Goal: Task Accomplishment & Management: Manage account settings

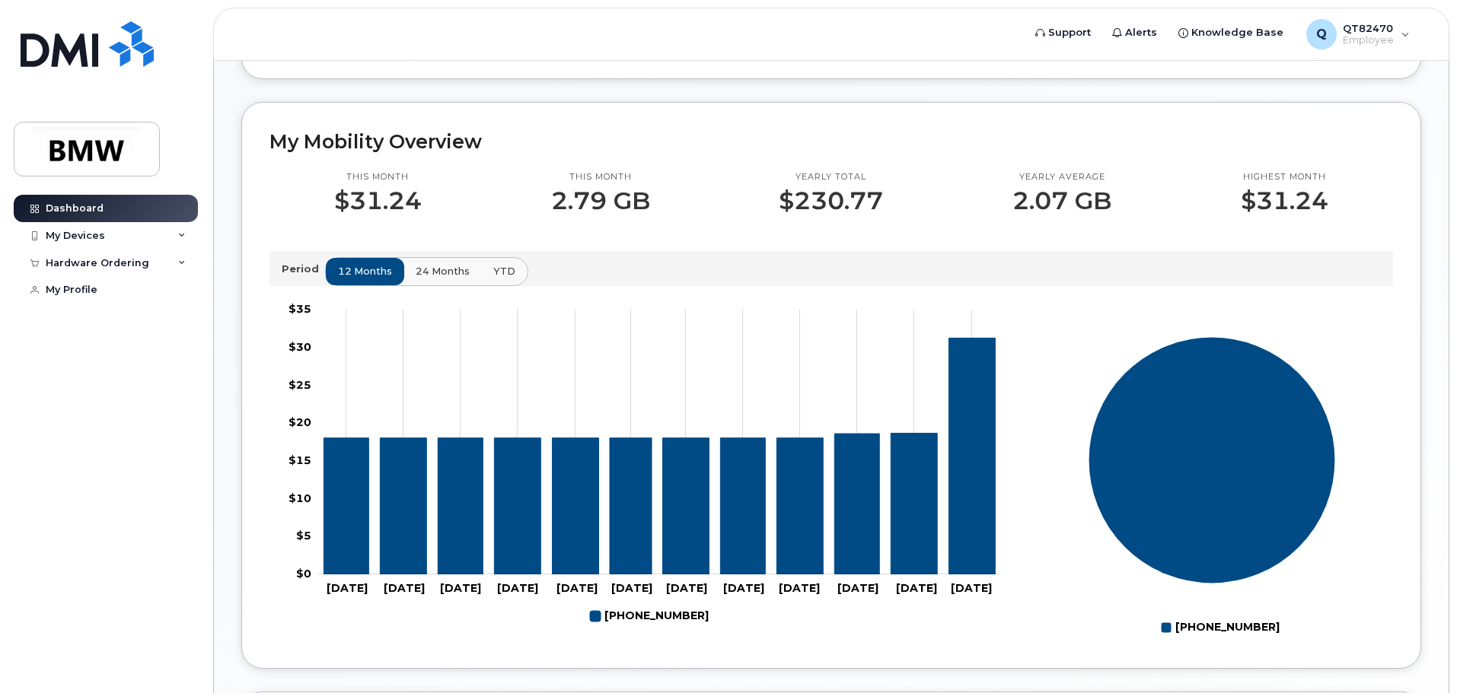
scroll to position [150, 0]
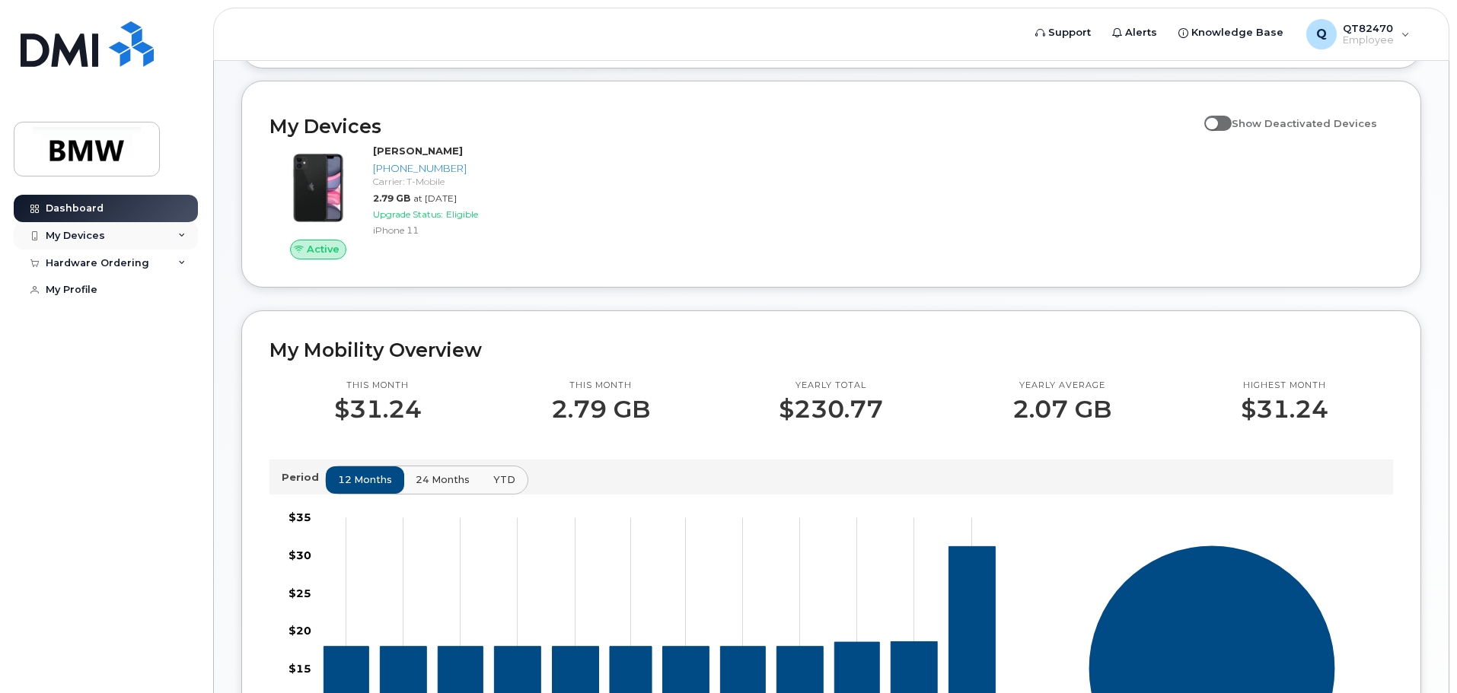
click at [130, 234] on div "My Devices" at bounding box center [106, 235] width 184 height 27
click at [111, 352] on div "Hardware Ordering" at bounding box center [98, 345] width 104 height 12
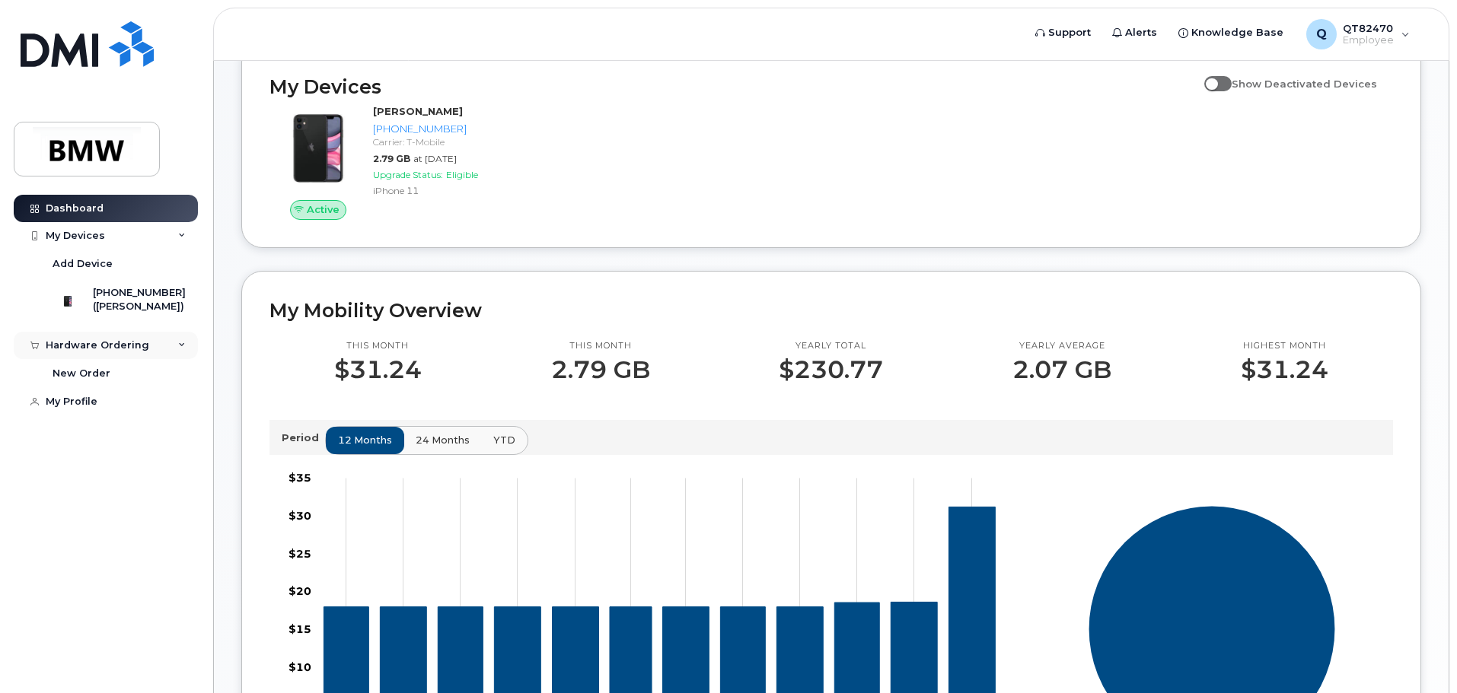
scroll to position [0, 0]
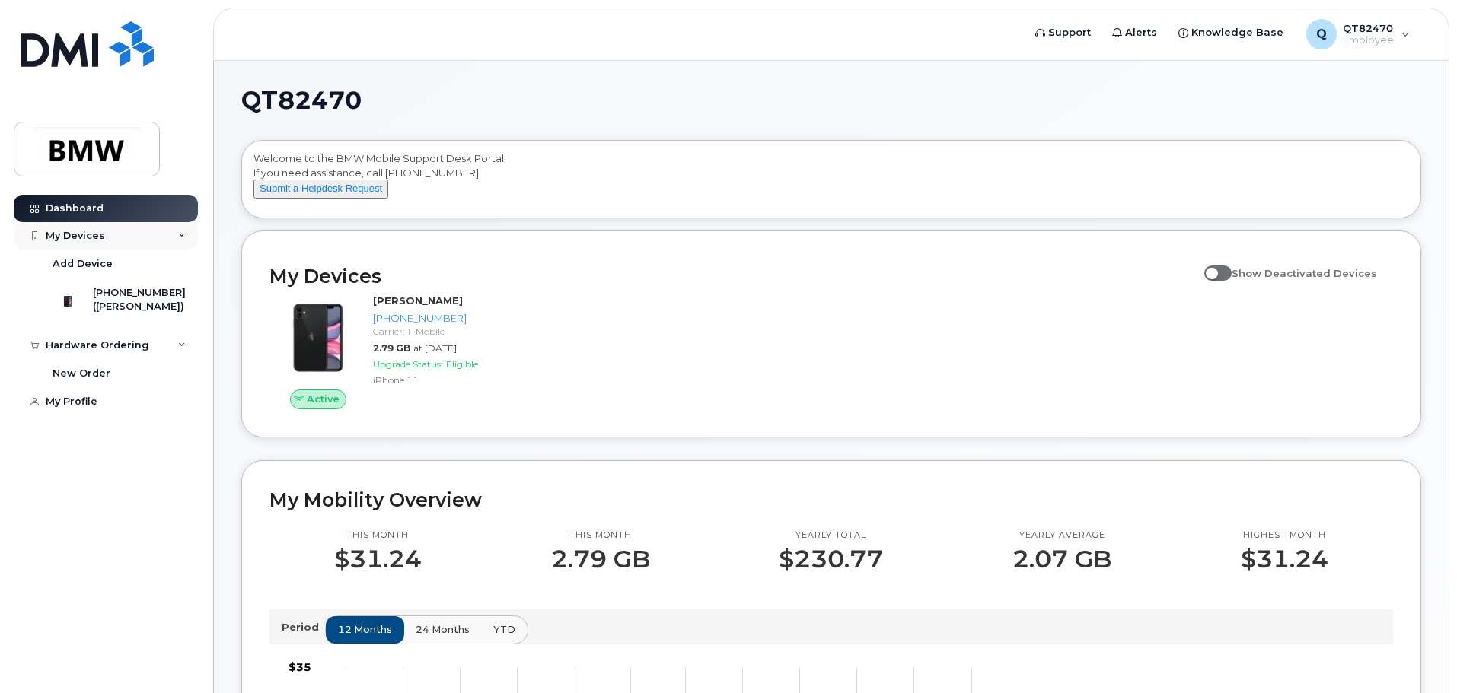
click at [112, 236] on div "My Devices" at bounding box center [106, 235] width 184 height 27
click at [104, 268] on div "Hardware Ordering" at bounding box center [98, 263] width 104 height 12
click at [95, 230] on div "My Devices" at bounding box center [75, 236] width 59 height 12
click at [121, 212] on link "Dashboard" at bounding box center [106, 208] width 184 height 27
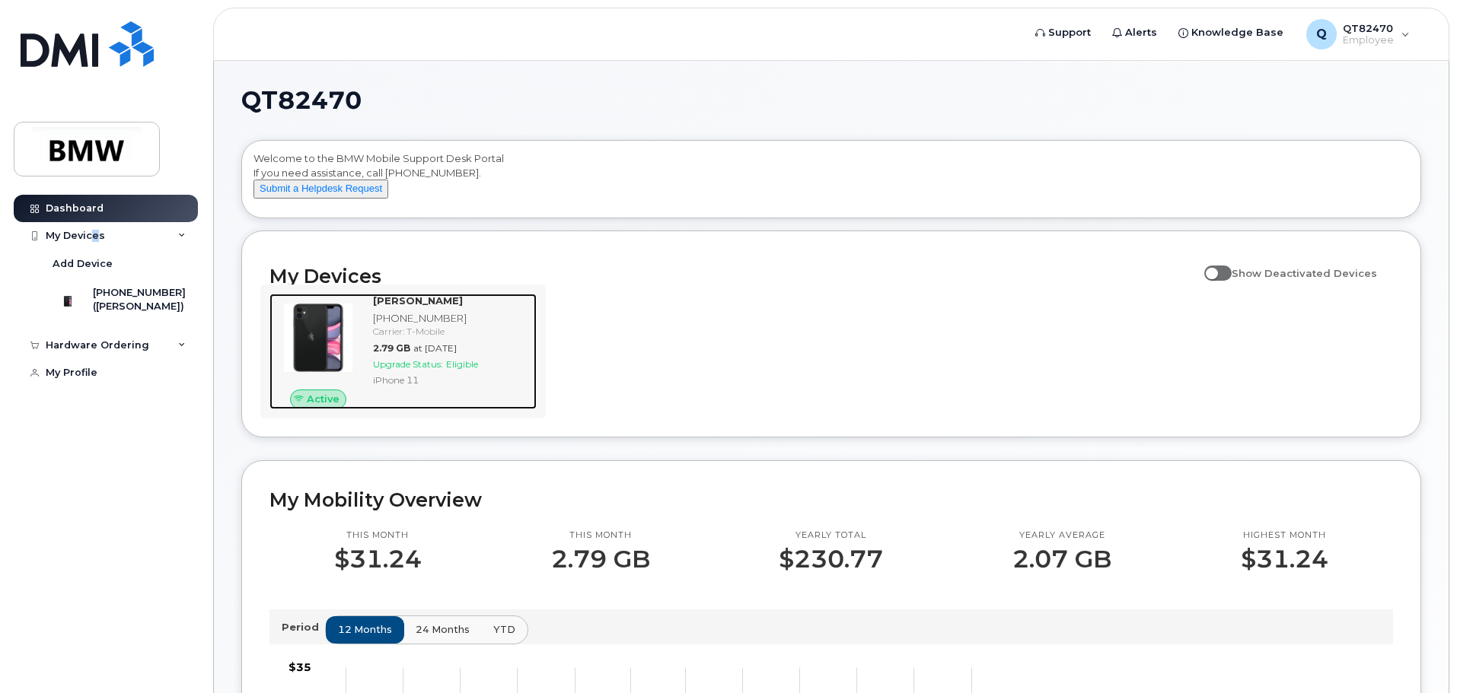
click at [432, 370] on span "Upgrade Status:" at bounding box center [408, 364] width 70 height 11
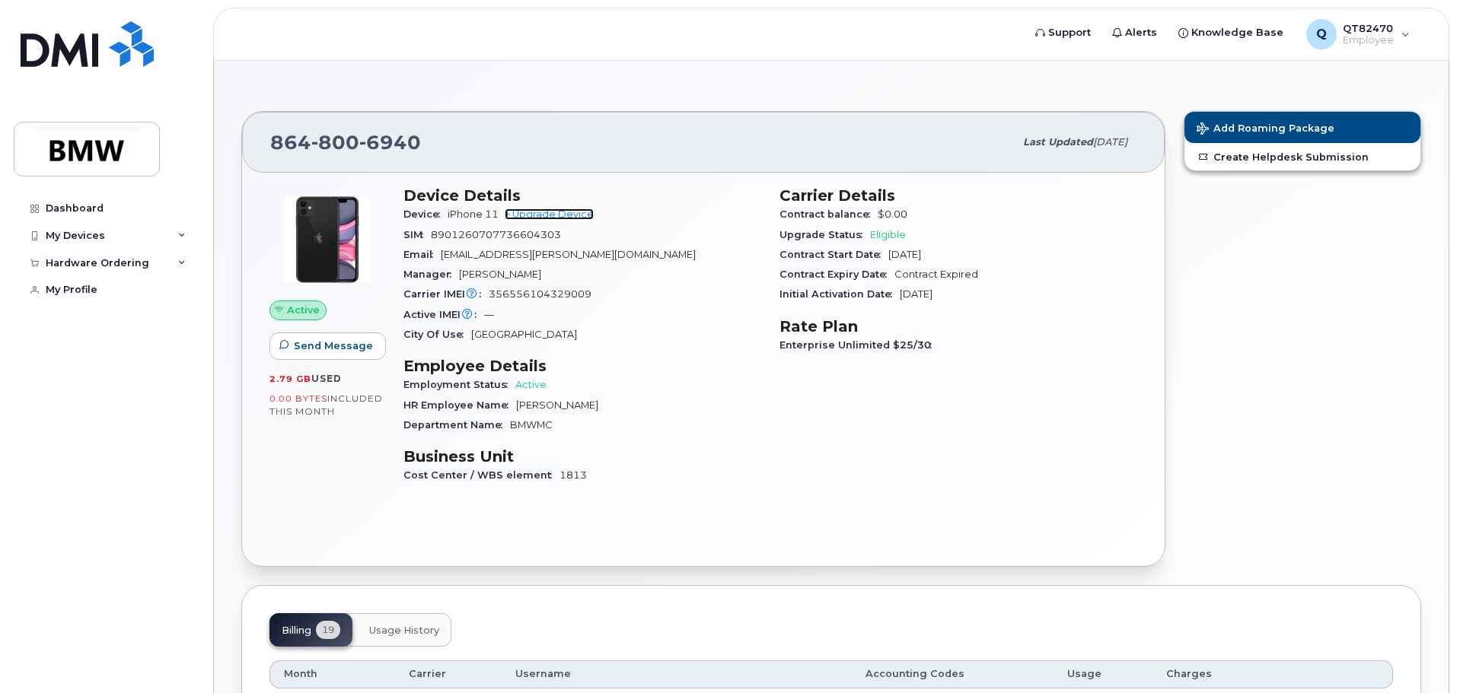
click at [579, 217] on link "+ Upgrade Device" at bounding box center [549, 214] width 89 height 11
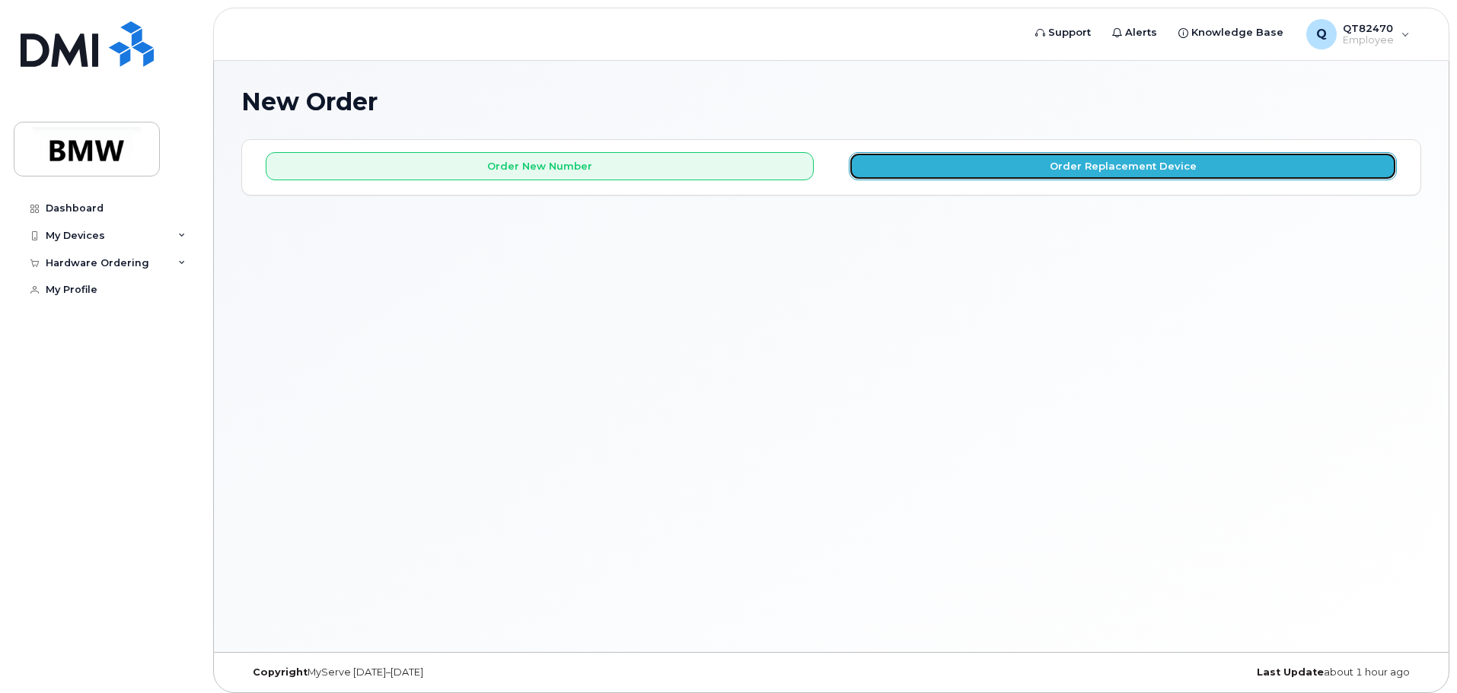
click at [1102, 168] on button "Order Replacement Device" at bounding box center [1123, 166] width 548 height 28
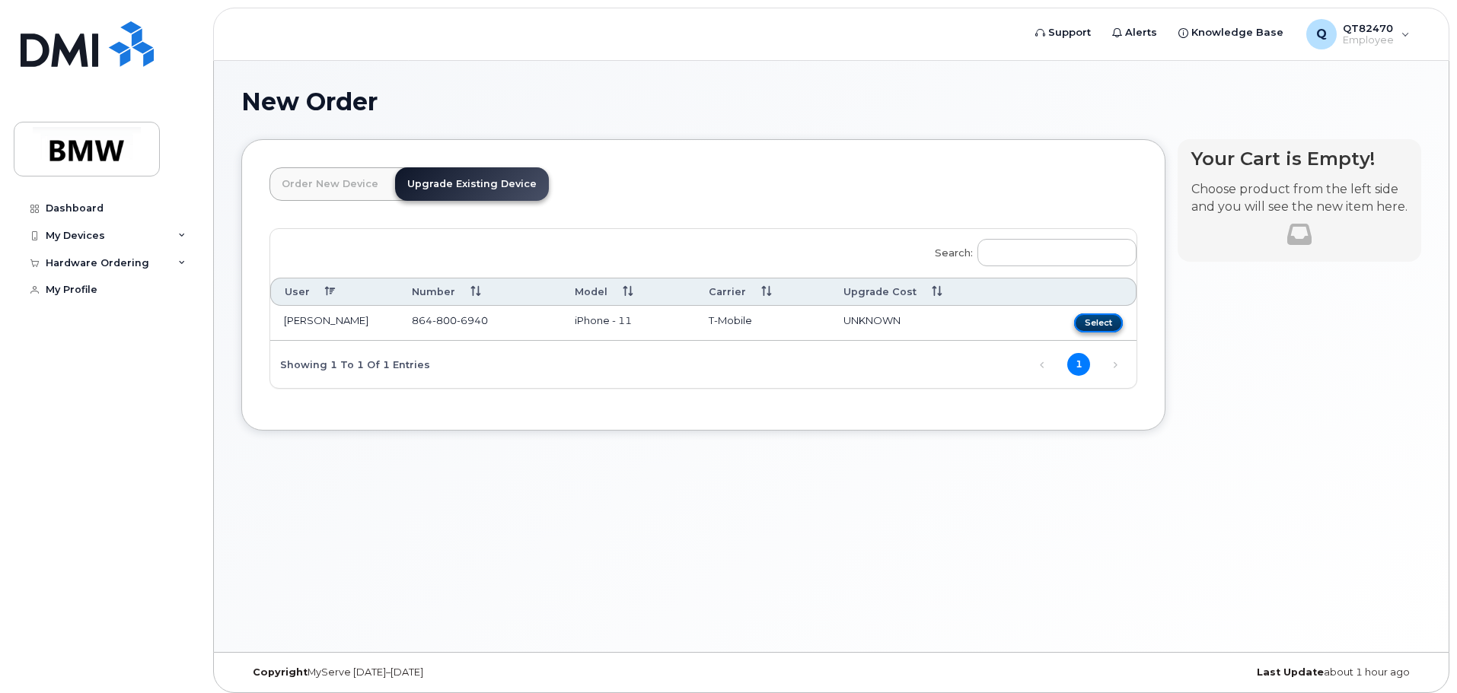
click at [1102, 330] on button "Select" at bounding box center [1098, 323] width 49 height 19
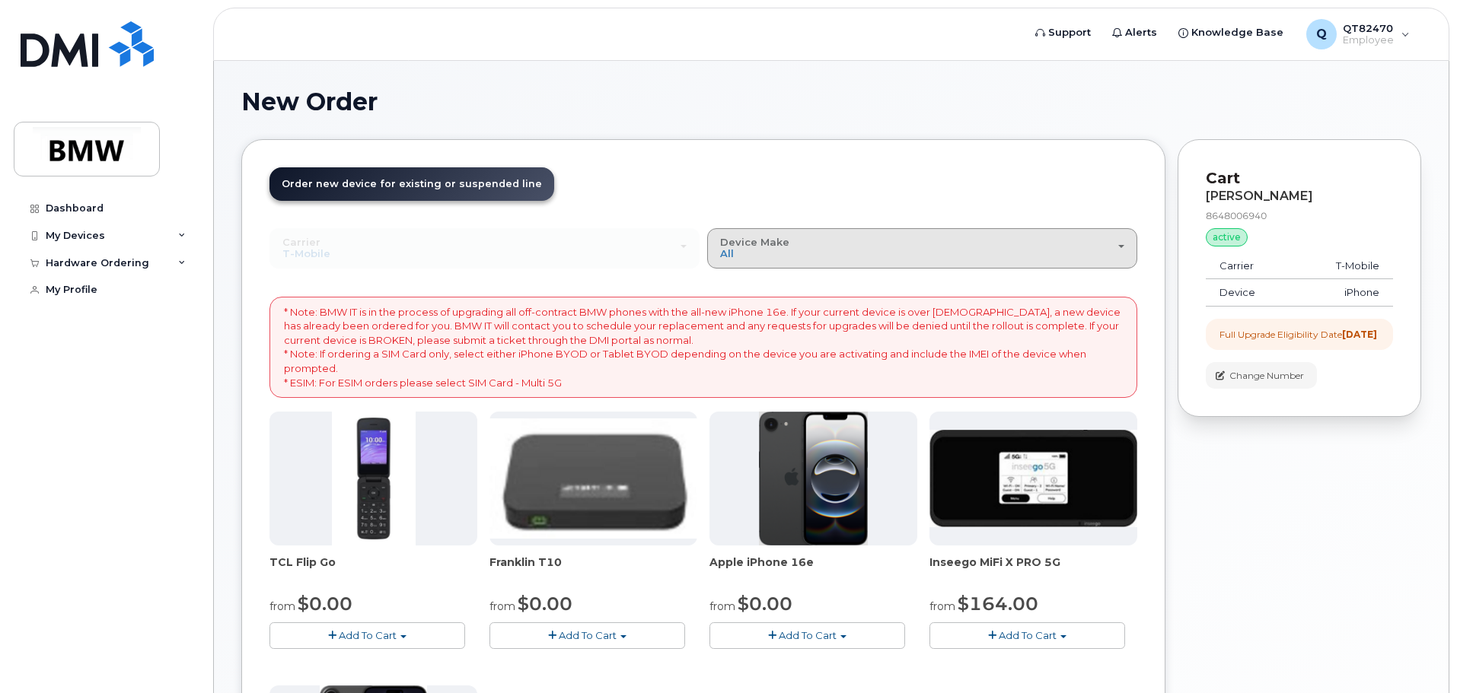
click at [939, 242] on div "Device Make All Cell Phone iPhone Modem" at bounding box center [922, 249] width 404 height 24
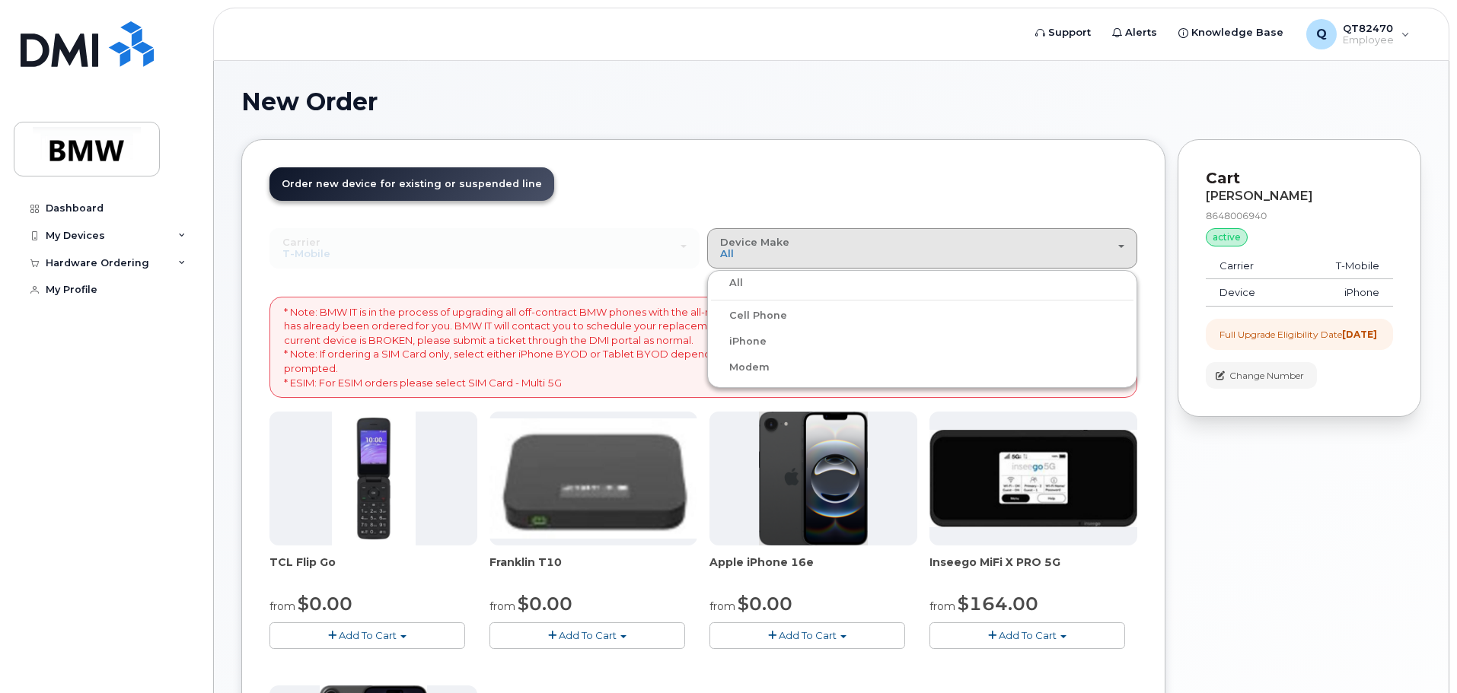
click at [948, 169] on header "Order New Device Upgrade Existing Device Order new device and new line Order ne…" at bounding box center [703, 197] width 868 height 61
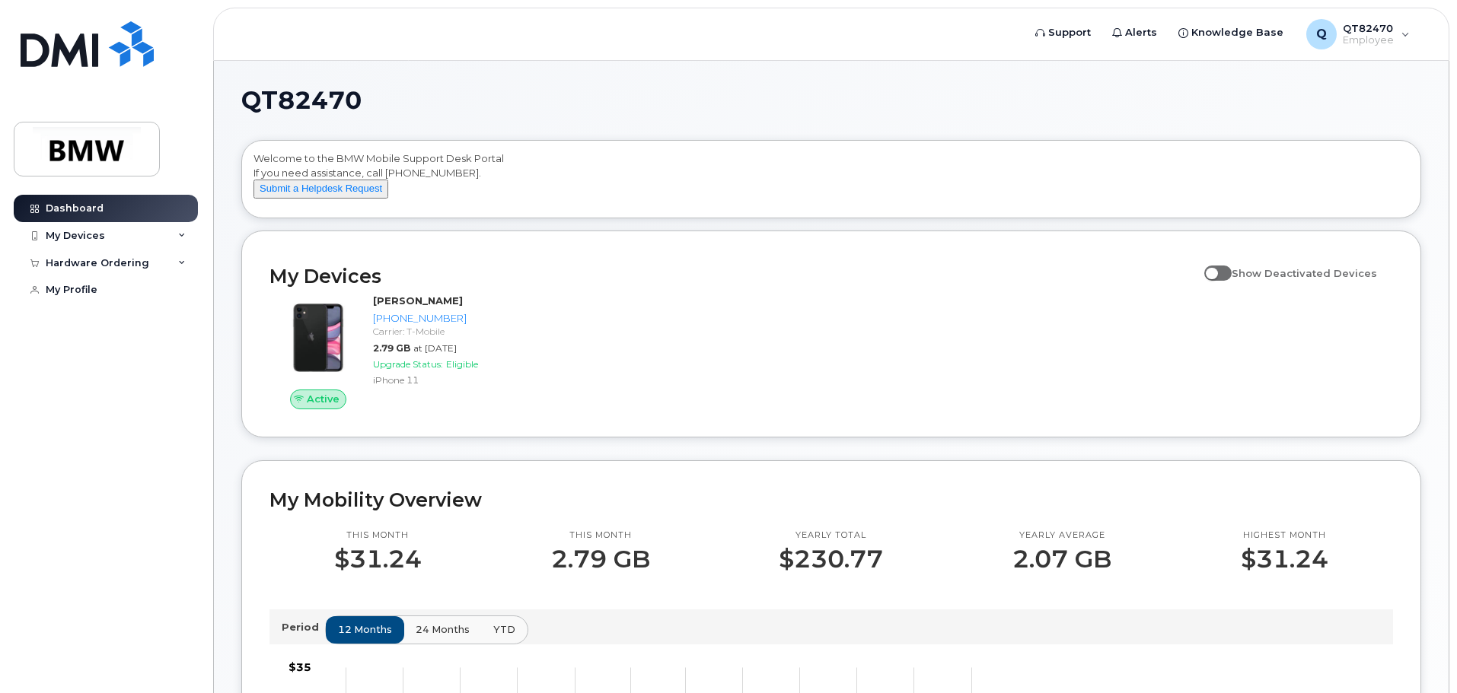
click at [1232, 288] on label "Show Deactivated Devices" at bounding box center [1290, 273] width 173 height 29
click at [1216, 271] on input "Show Deactivated Devices" at bounding box center [1210, 265] width 12 height 12
click at [1232, 281] on span at bounding box center [1217, 273] width 27 height 15
click at [1216, 271] on input "Show Deactivated Devices" at bounding box center [1210, 265] width 12 height 12
checkbox input "false"
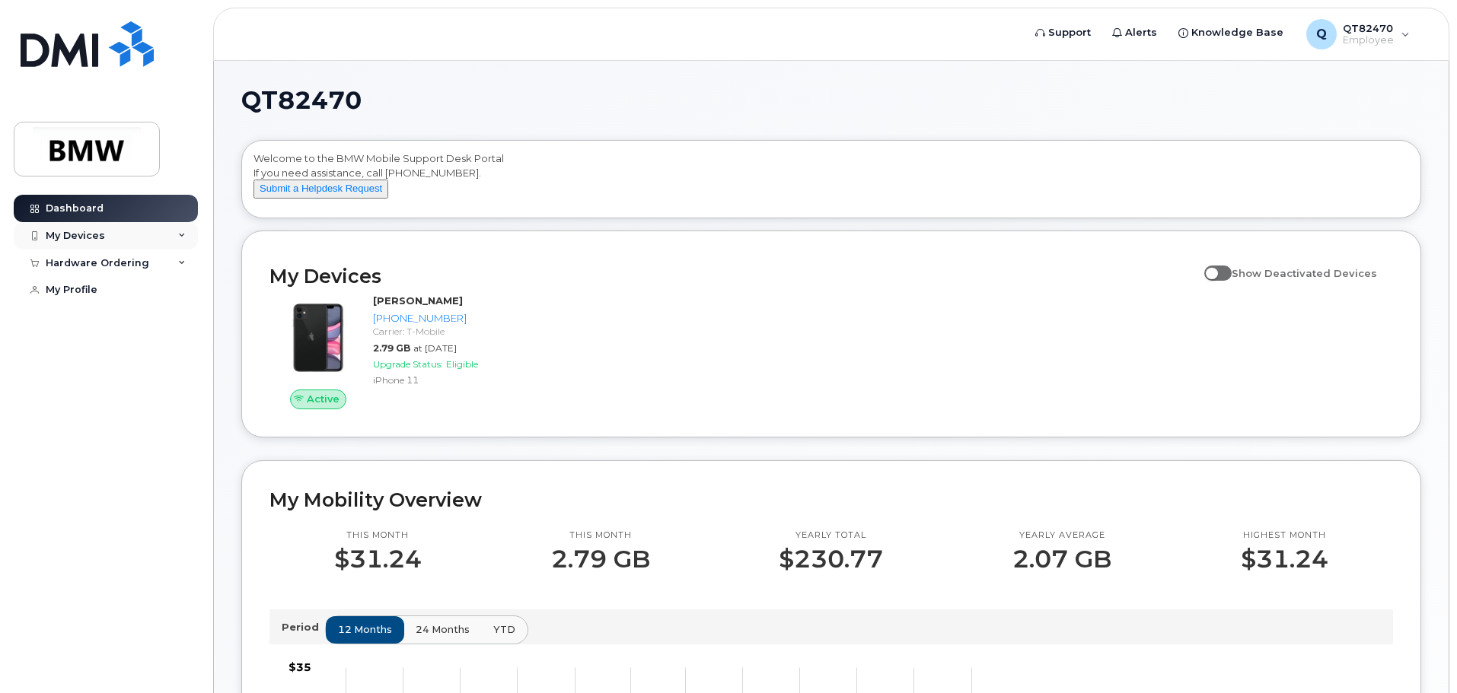
click at [88, 237] on div "My Devices" at bounding box center [75, 236] width 59 height 12
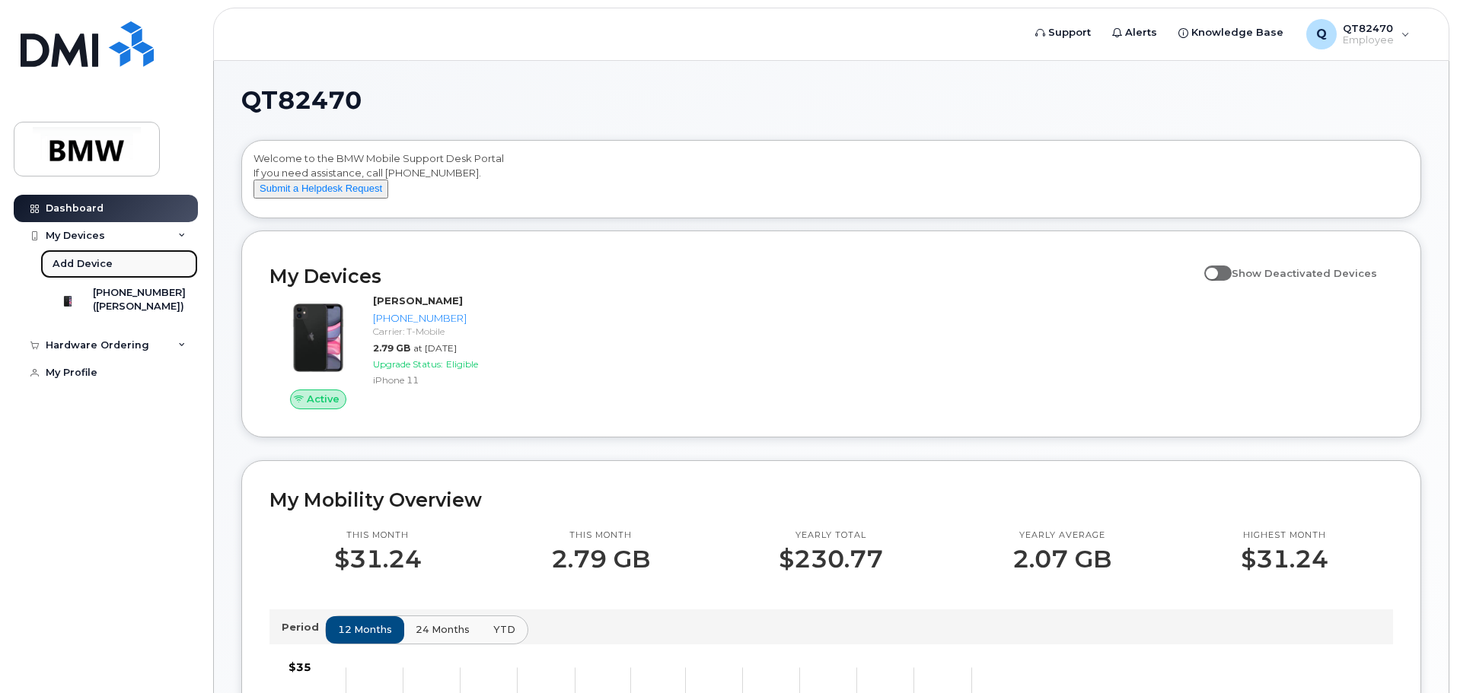
click at [87, 257] on div "Add Device" at bounding box center [83, 264] width 60 height 14
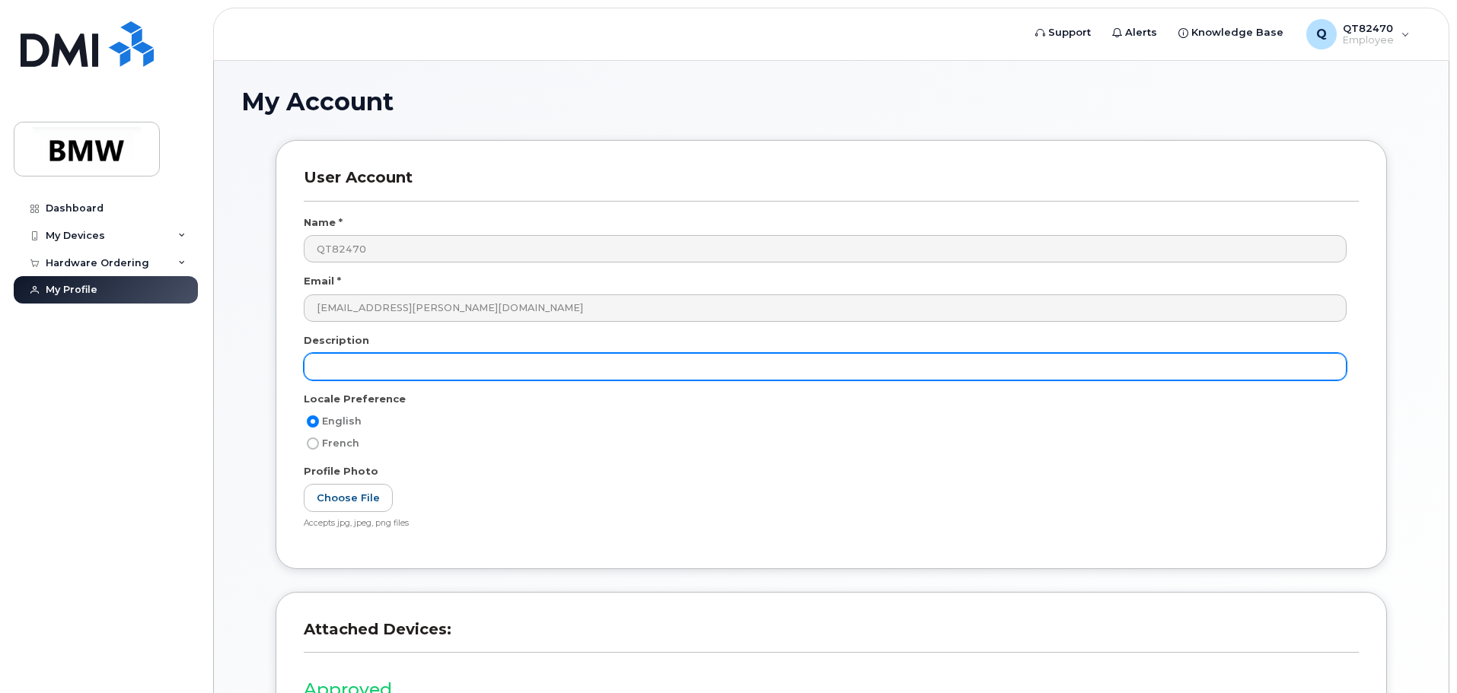
click at [394, 374] on input "text" at bounding box center [825, 366] width 1043 height 27
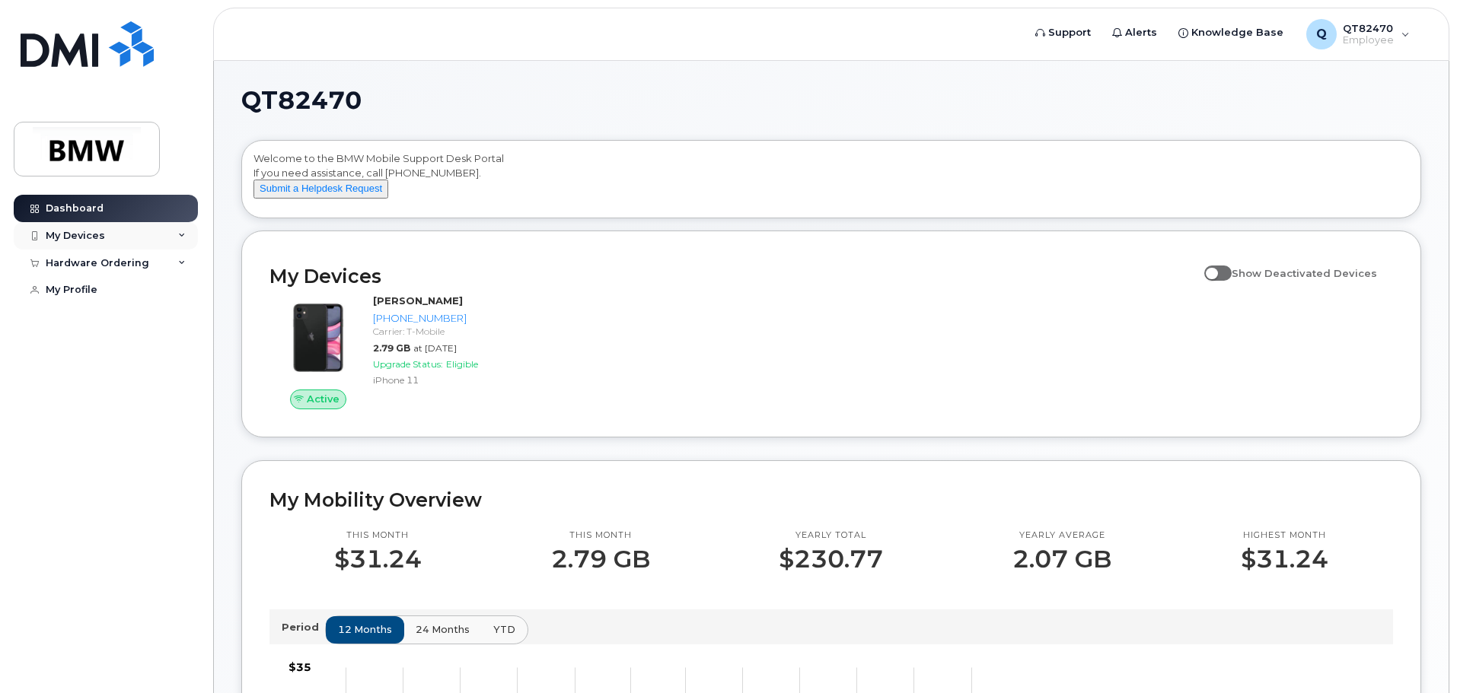
click at [99, 231] on div "My Devices" at bounding box center [75, 236] width 59 height 12
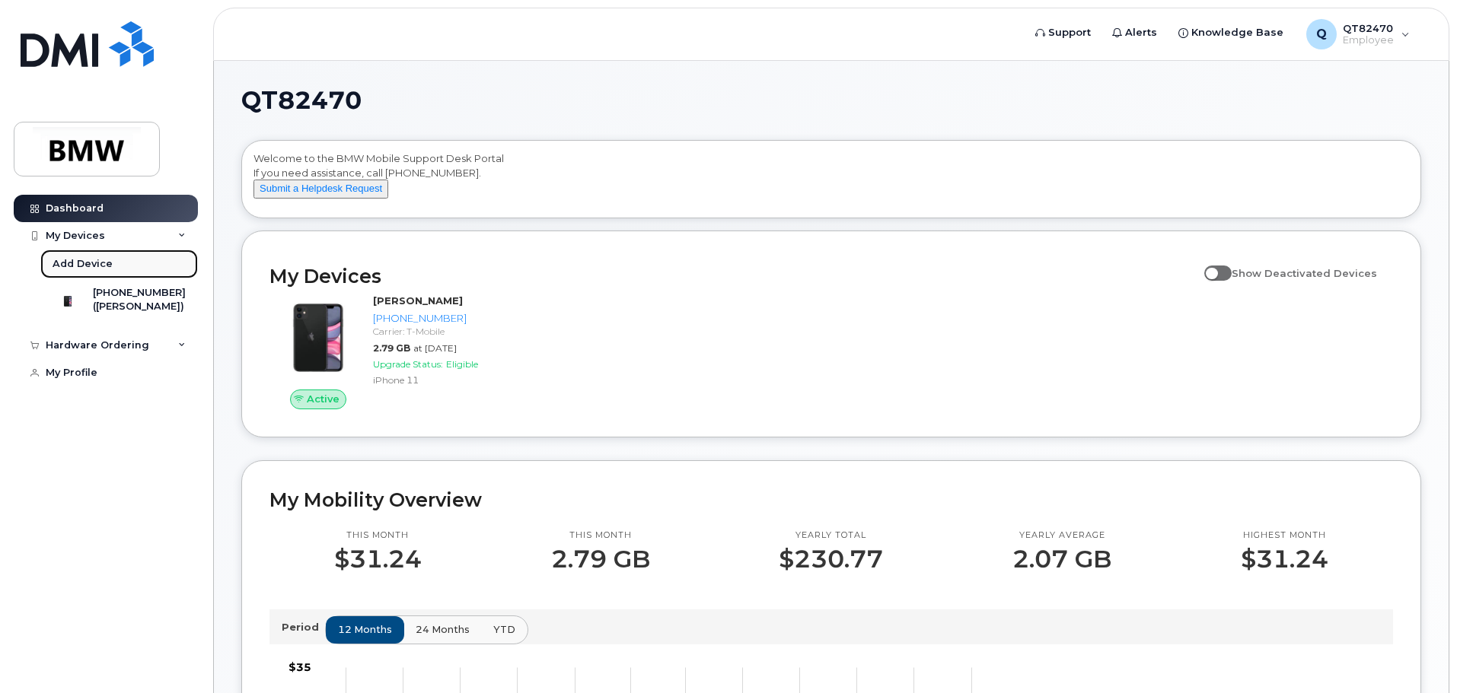
click at [86, 259] on div "Add Device" at bounding box center [83, 264] width 60 height 14
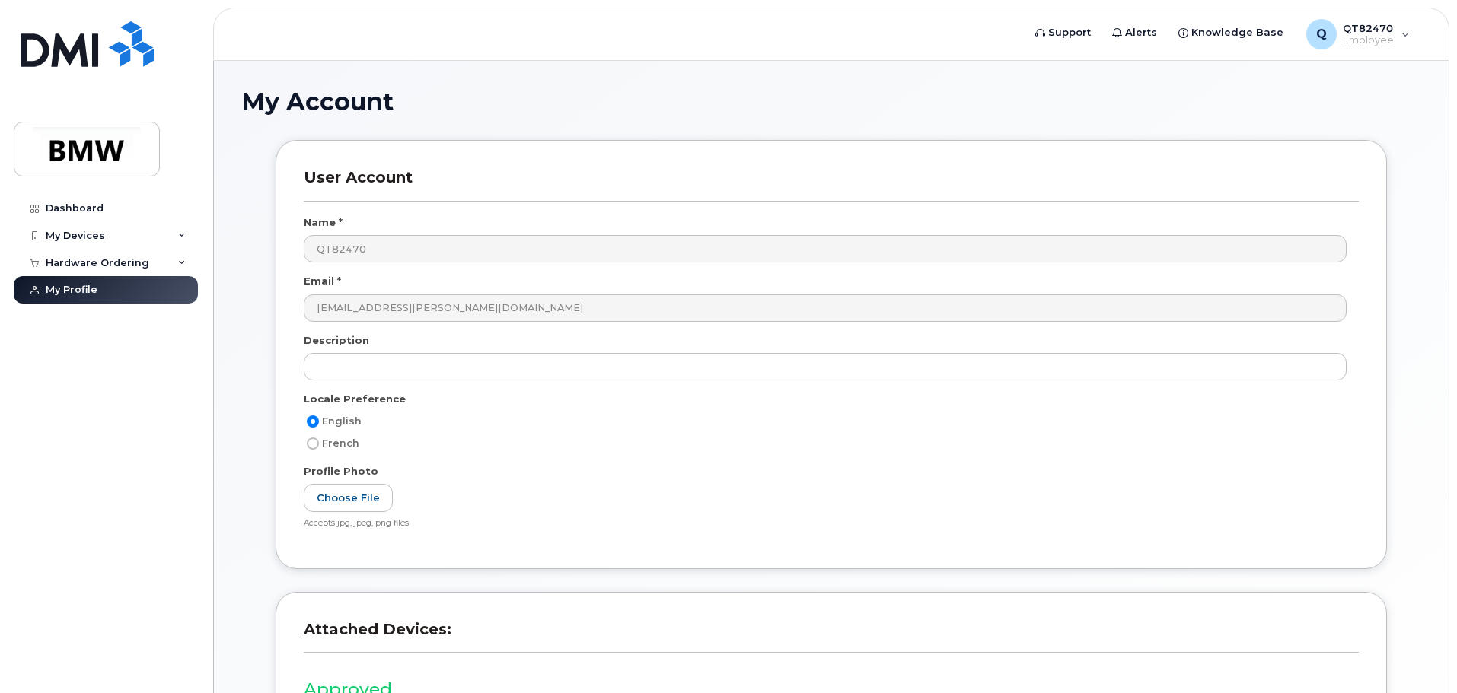
click at [375, 352] on div "Description" at bounding box center [831, 343] width 1055 height 21
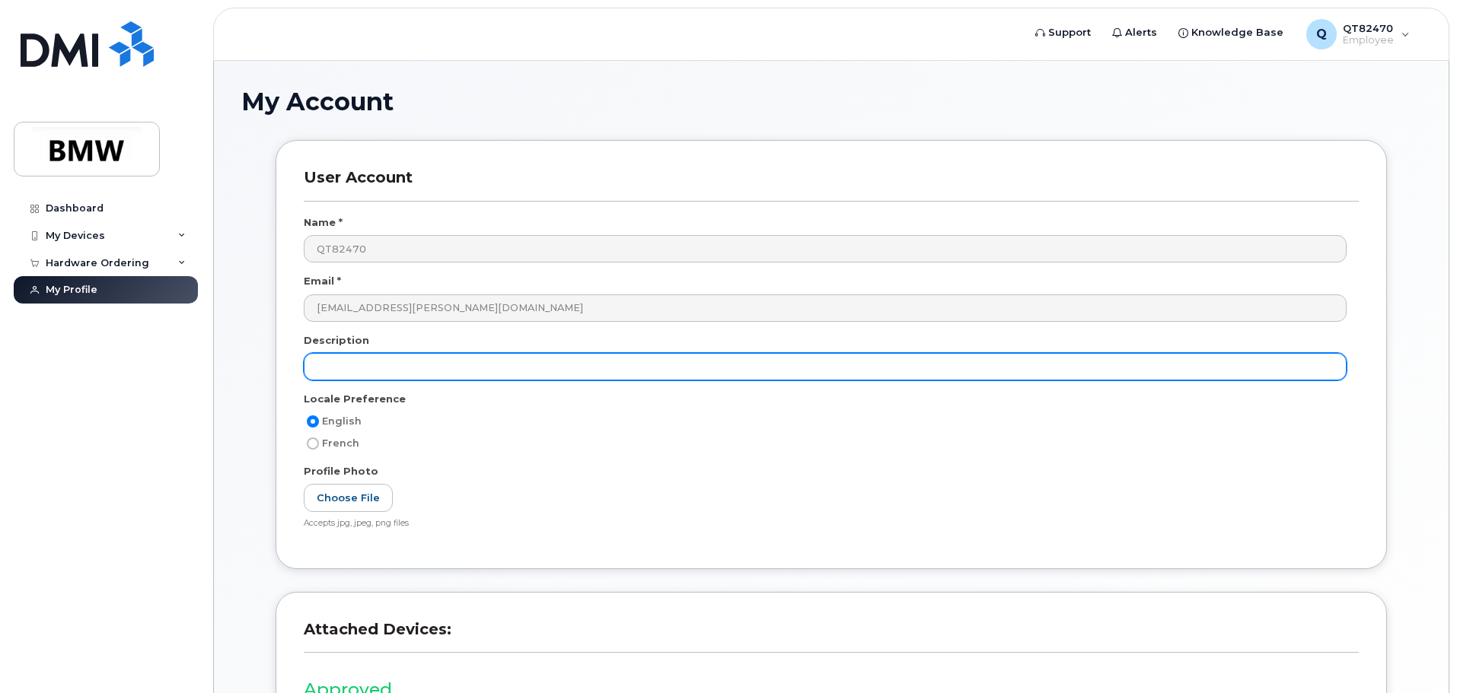
click at [373, 358] on input "text" at bounding box center [825, 366] width 1043 height 27
click at [400, 369] on input "iphone" at bounding box center [825, 366] width 1043 height 27
type input "iphone 16e"
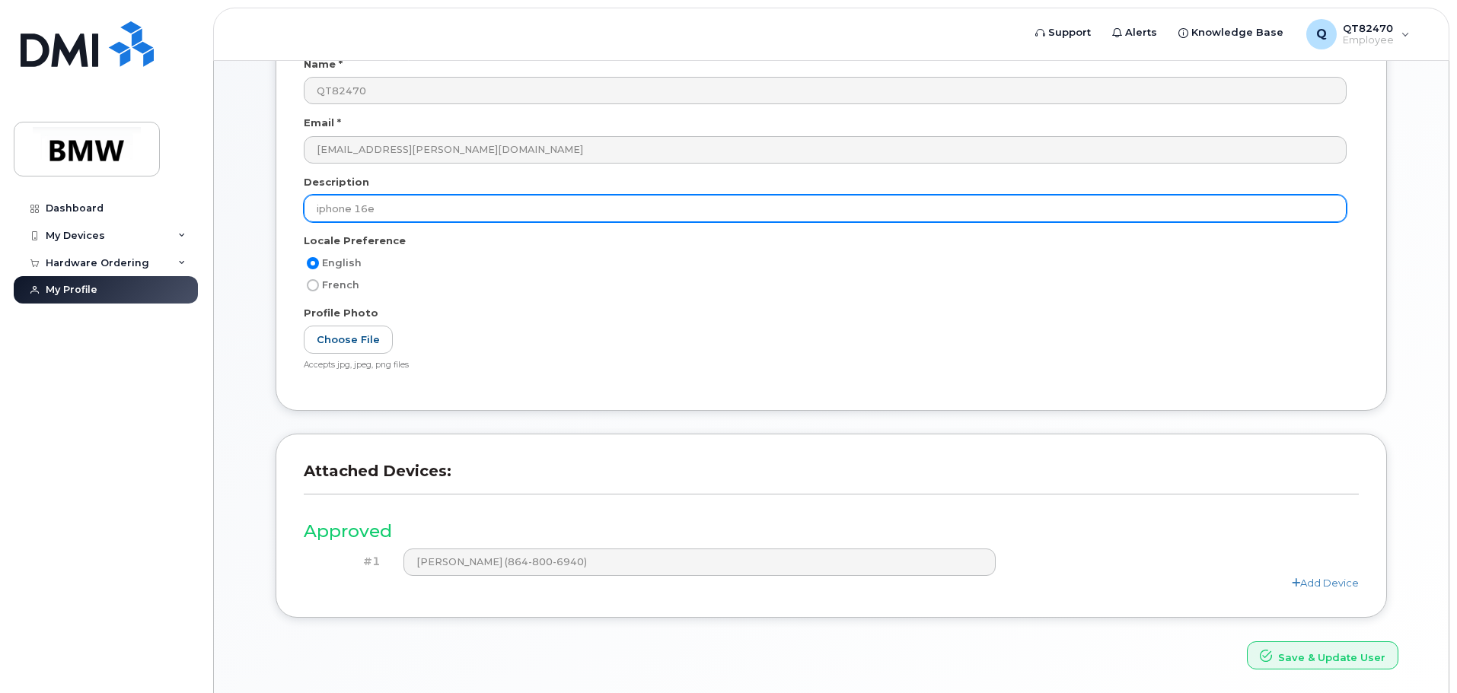
scroll to position [211, 0]
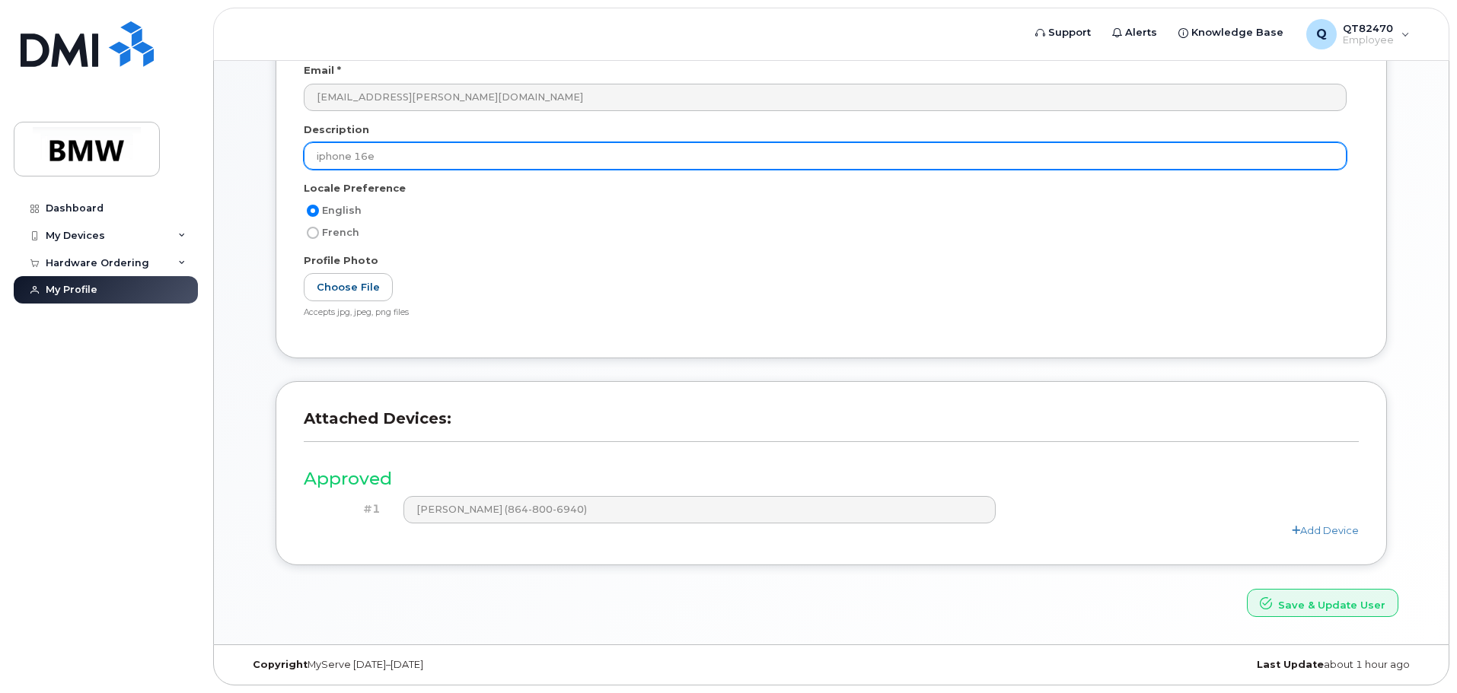
drag, startPoint x: 406, startPoint y: 164, endPoint x: 261, endPoint y: 149, distance: 145.3
click at [261, 149] on div "User Account Name * QT82470 Email * dallas.beal@bmwmc.com Description iphone 16…" at bounding box center [831, 258] width 1157 height 659
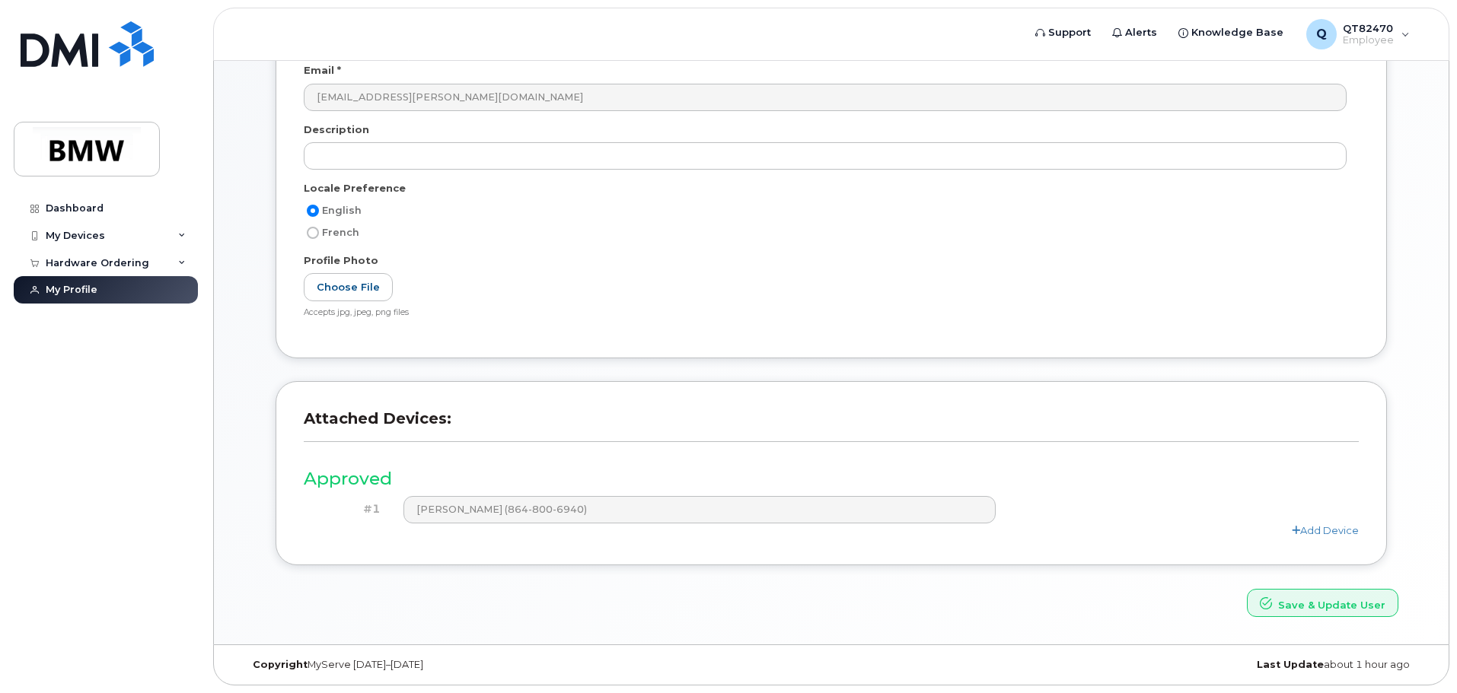
click at [502, 560] on div "Attached Devices: Approved #1 Dallas Beal (864-800-6940) Add Device" at bounding box center [831, 473] width 1111 height 184
click at [1341, 532] on link "Add Device" at bounding box center [1325, 530] width 67 height 12
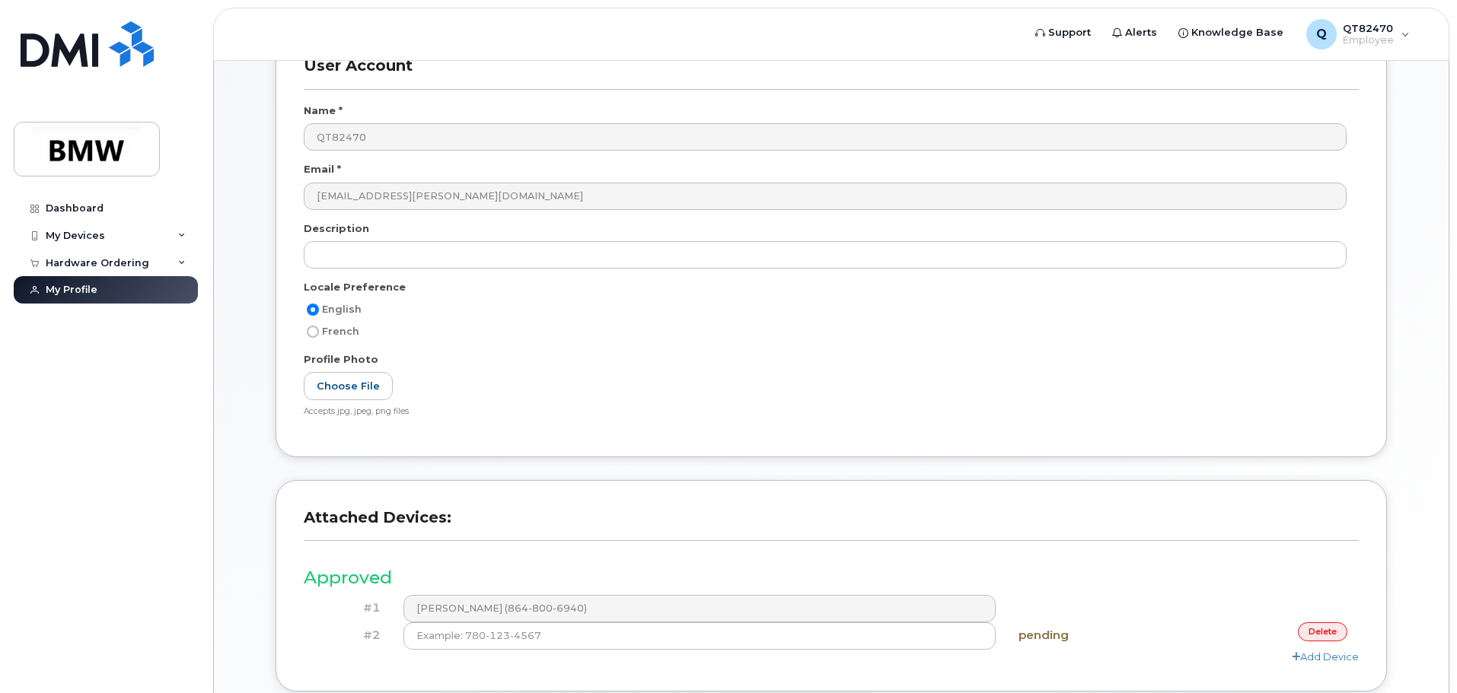
scroll to position [238, 0]
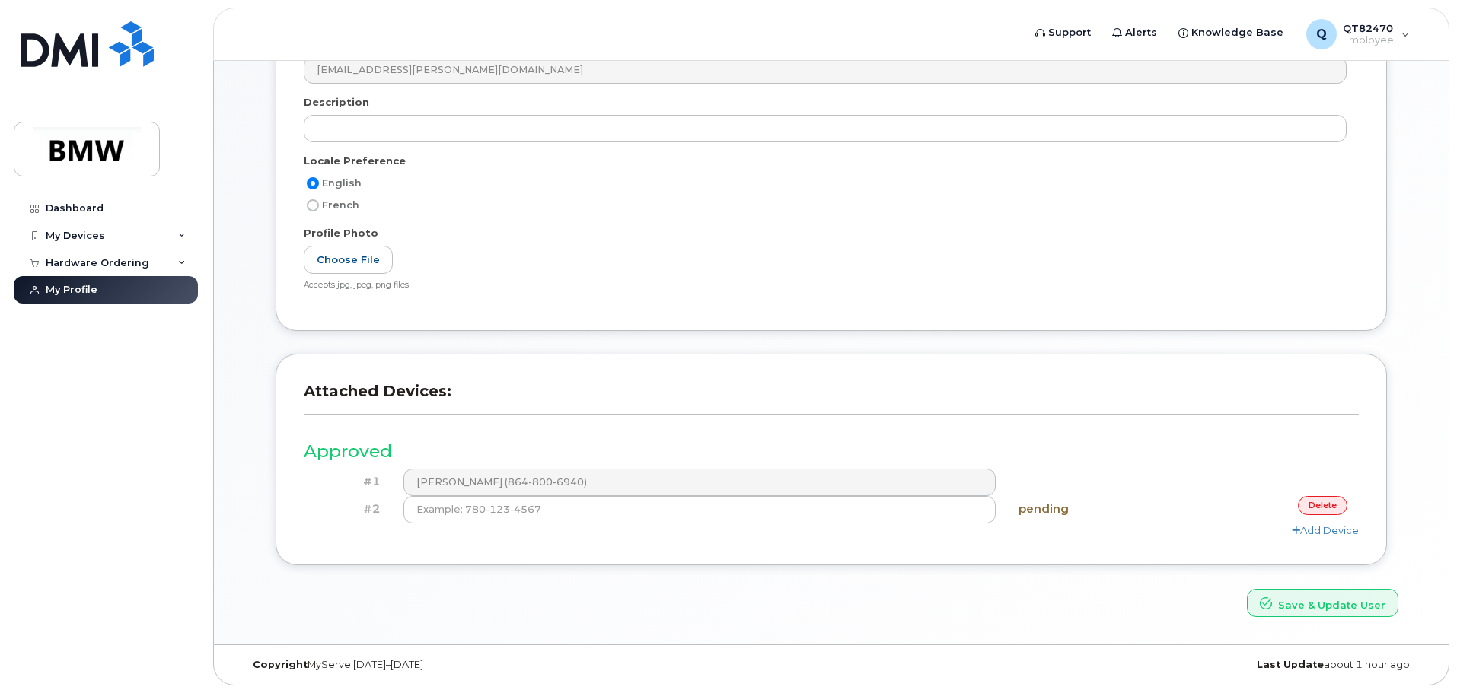
click at [1317, 502] on link "delete" at bounding box center [1322, 505] width 49 height 19
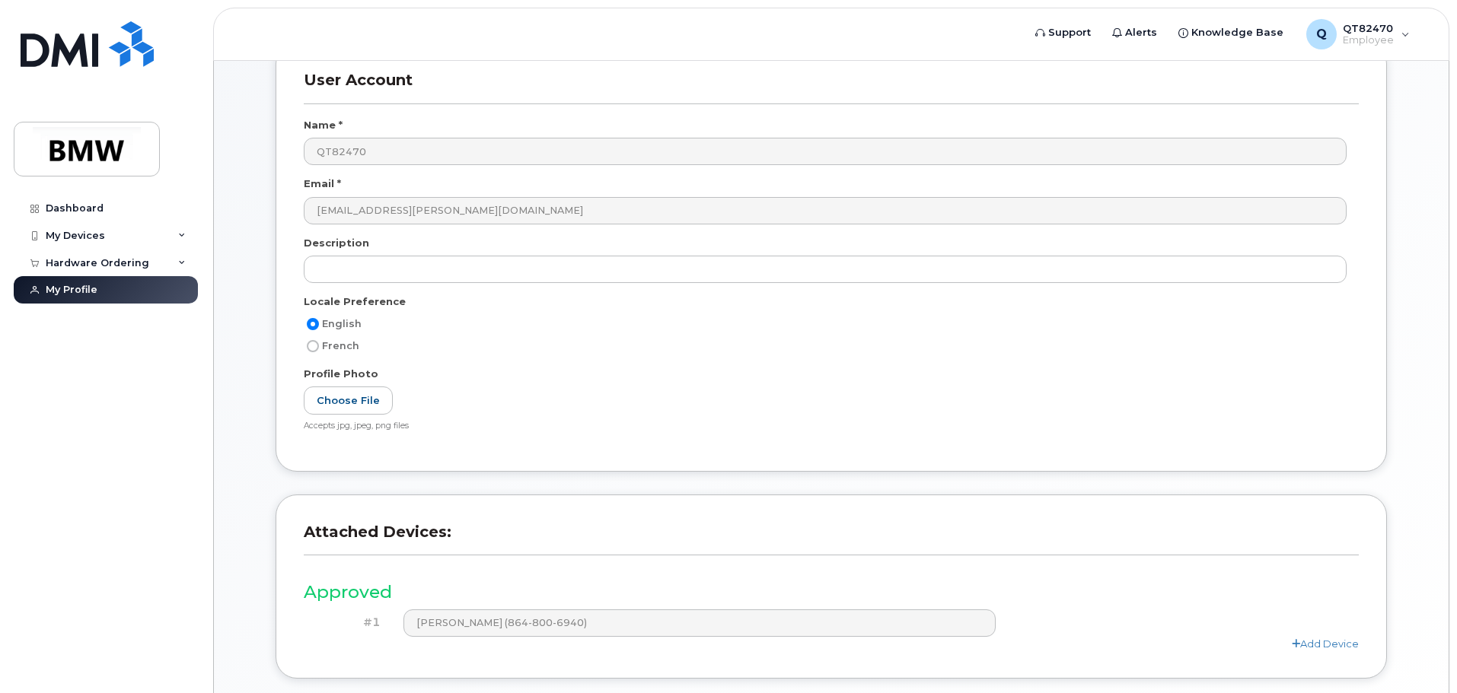
scroll to position [0, 0]
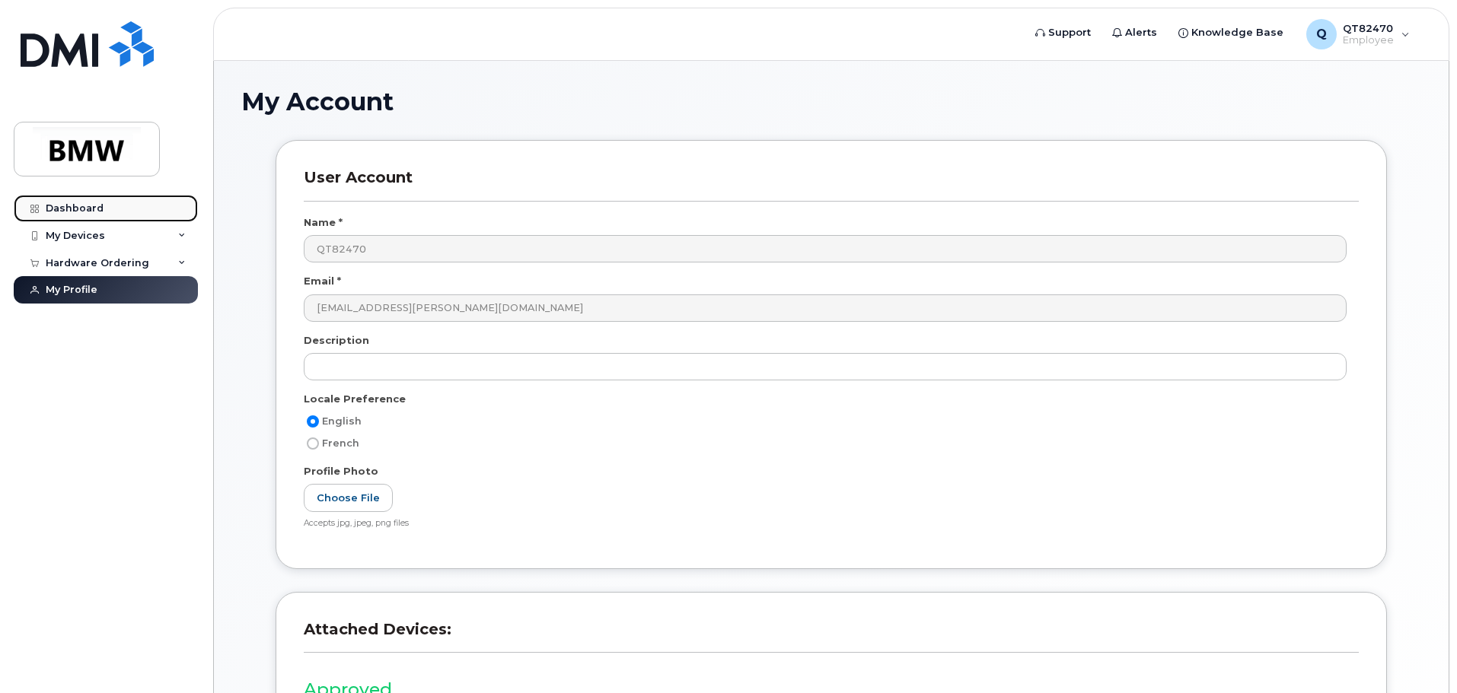
click at [71, 207] on div "Dashboard" at bounding box center [75, 208] width 58 height 12
click at [18, 209] on link "Dashboard" at bounding box center [106, 208] width 184 height 27
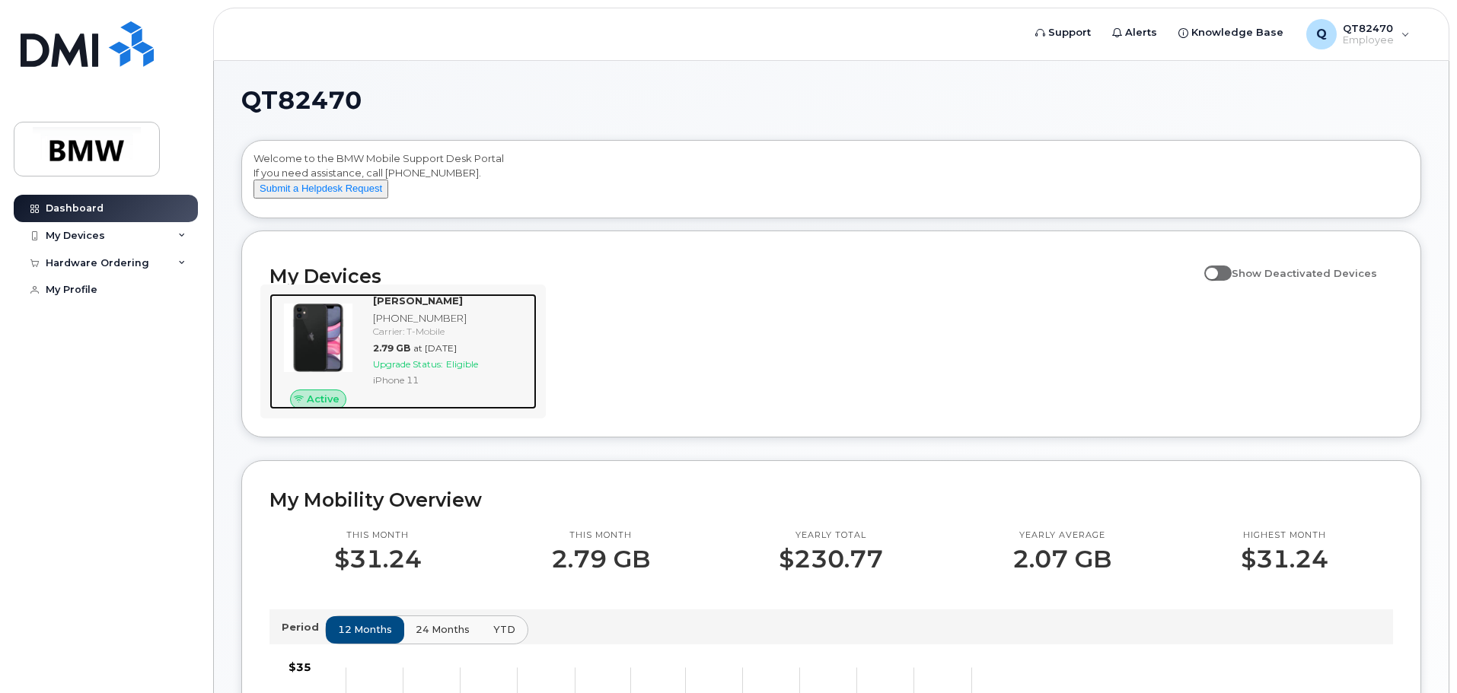
click at [486, 325] on div "[PHONE_NUMBER]" at bounding box center [452, 318] width 158 height 14
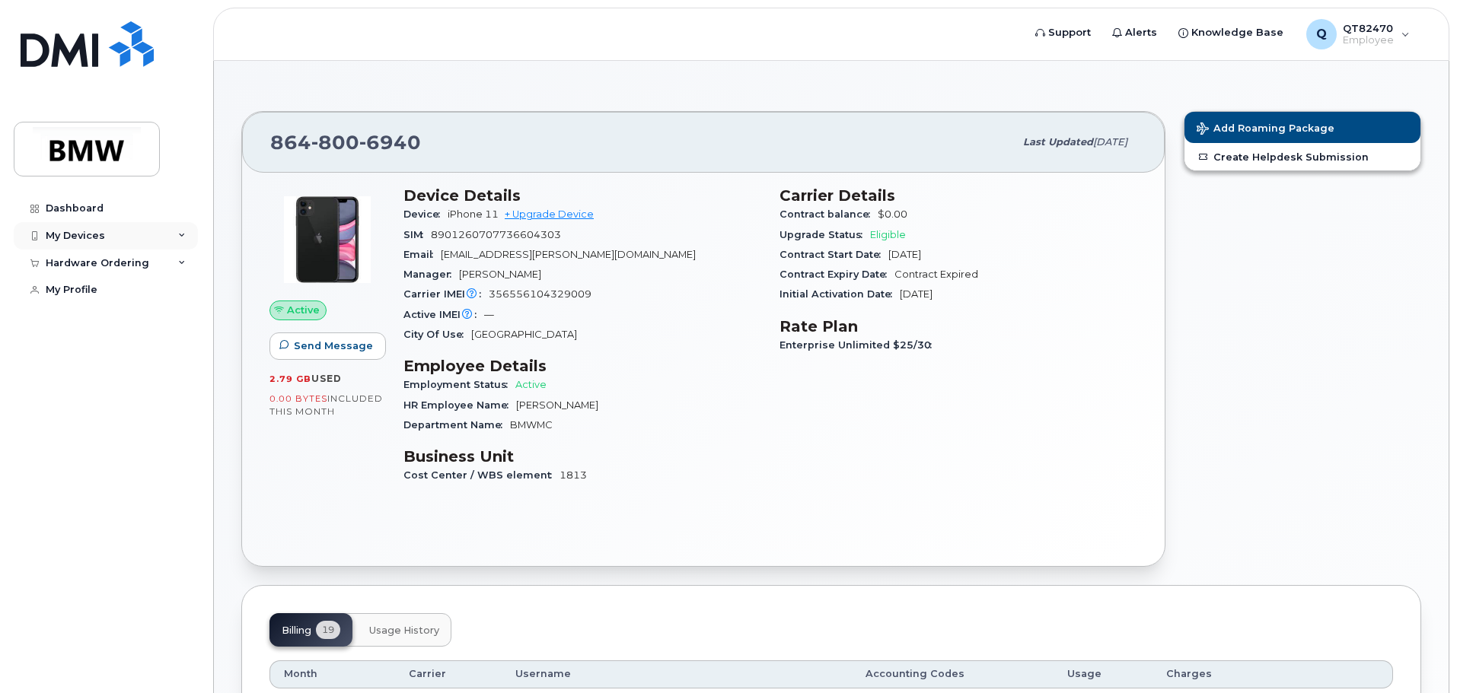
click at [88, 237] on div "My Devices" at bounding box center [75, 236] width 59 height 12
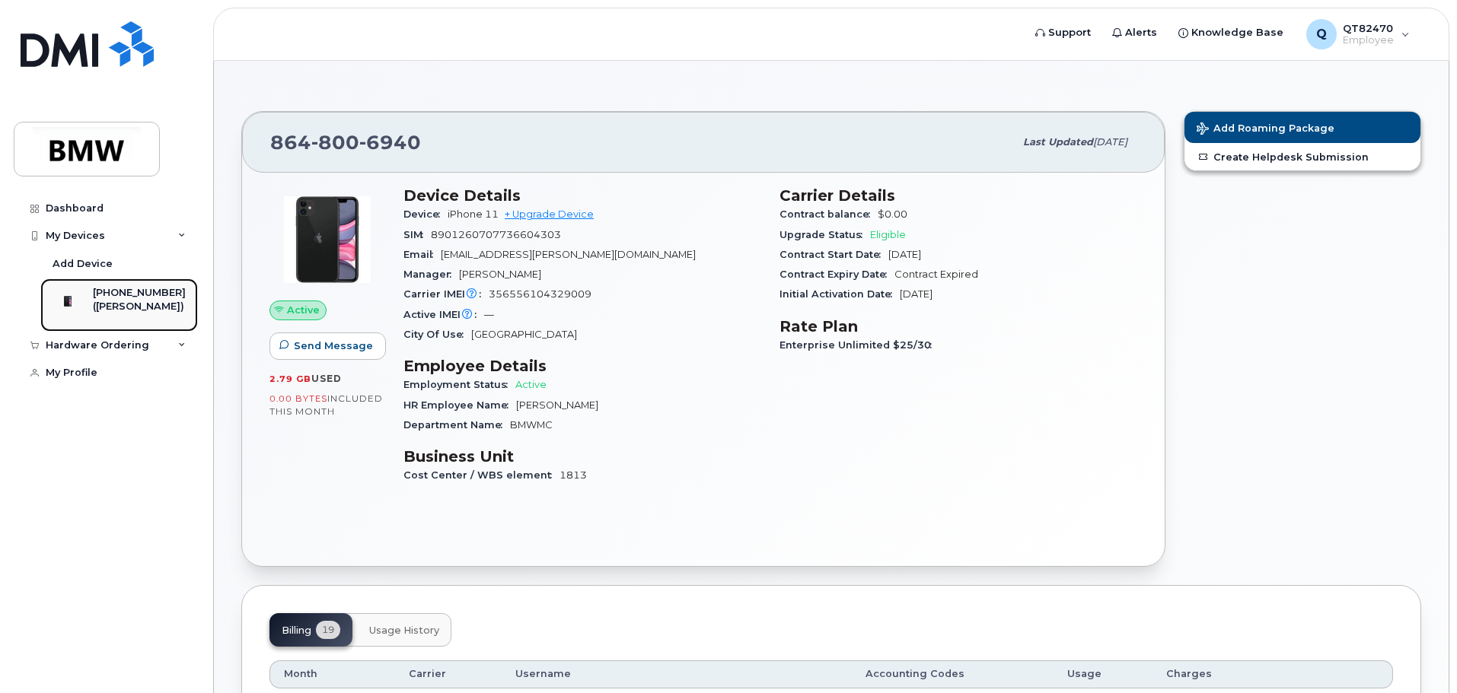
click at [75, 298] on img at bounding box center [67, 301] width 15 height 15
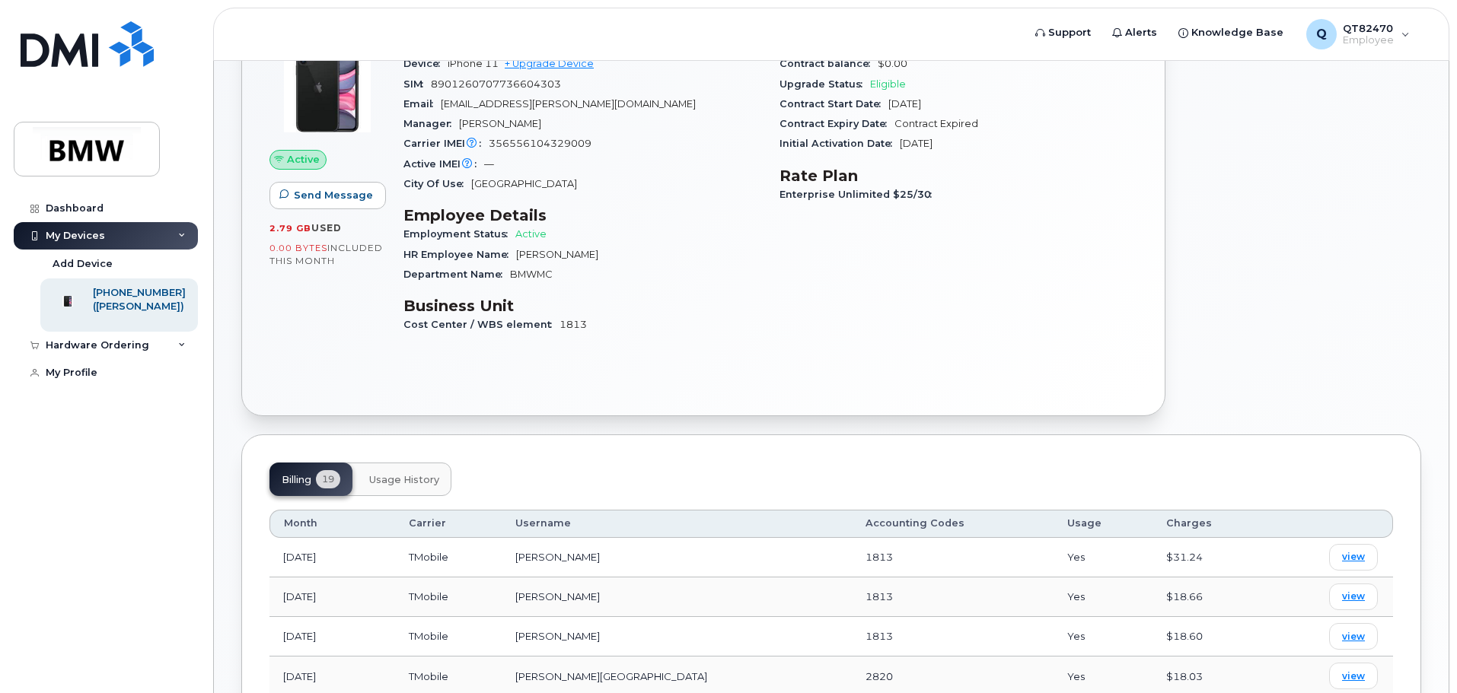
scroll to position [152, 0]
click at [415, 471] on button "Usage History" at bounding box center [404, 477] width 94 height 33
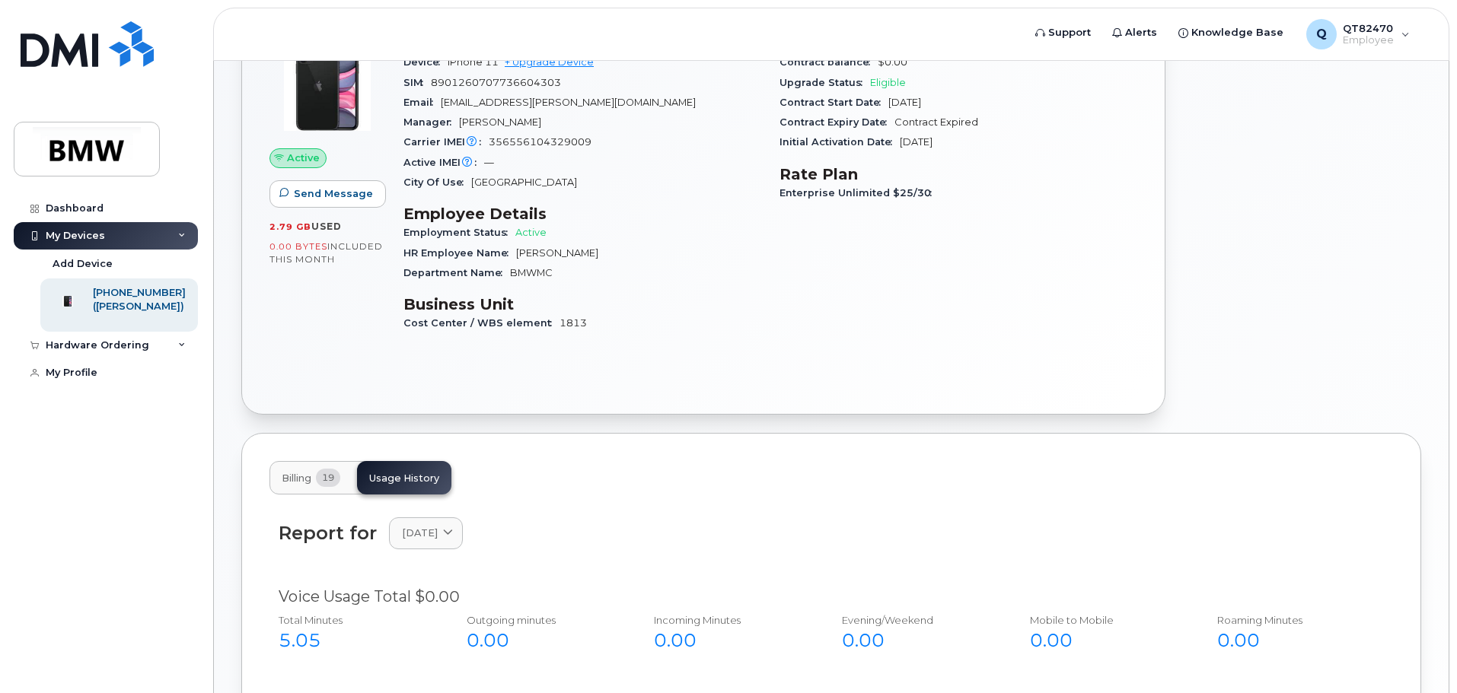
click at [324, 480] on span "19" at bounding box center [328, 478] width 24 height 18
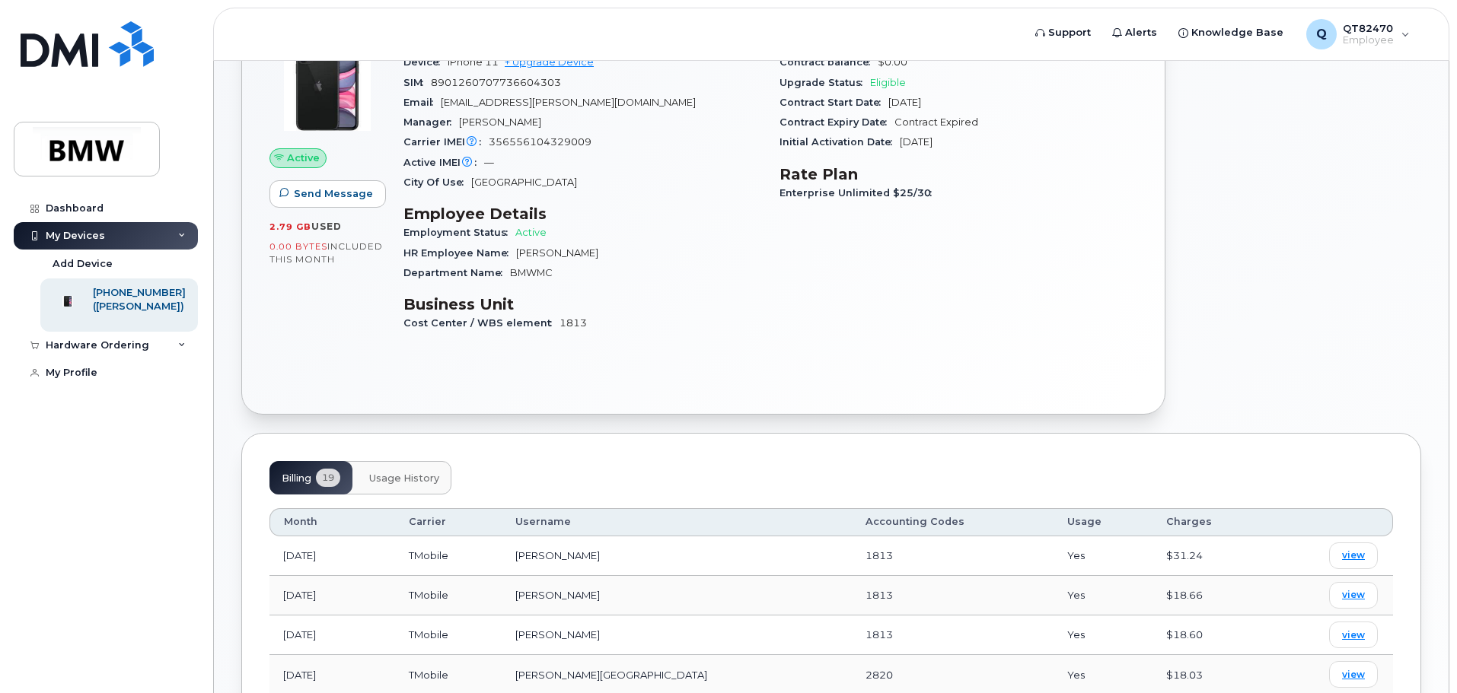
scroll to position [0, 0]
